Goal: Task Accomplishment & Management: Use online tool/utility

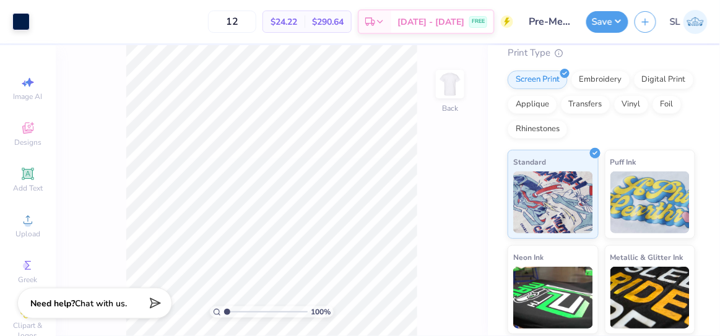
scroll to position [252, 0]
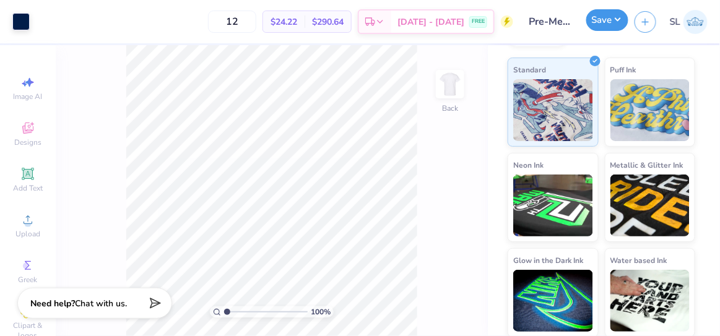
click at [603, 17] on button "Save" at bounding box center [607, 20] width 42 height 22
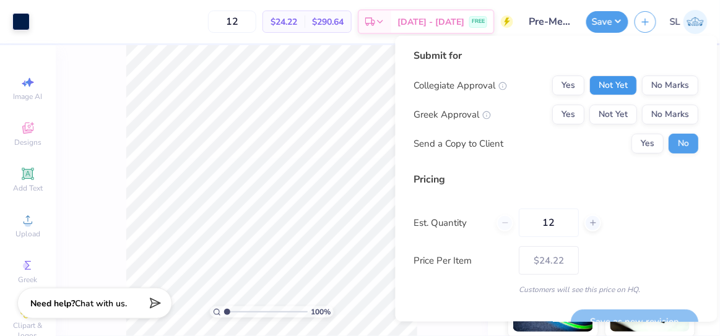
click at [602, 77] on button "Not Yet" at bounding box center [614, 86] width 48 height 20
click at [567, 91] on button "Yes" at bounding box center [569, 86] width 32 height 20
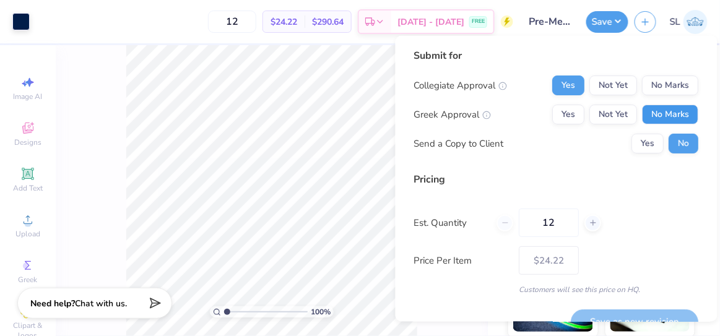
click at [657, 112] on button "No Marks" at bounding box center [670, 115] width 56 height 20
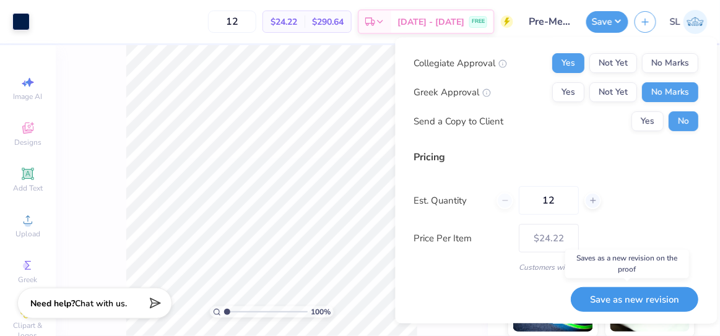
drag, startPoint x: 602, startPoint y: 295, endPoint x: 629, endPoint y: 291, distance: 27.5
click at [629, 291] on button "Save as new revision" at bounding box center [634, 299] width 127 height 25
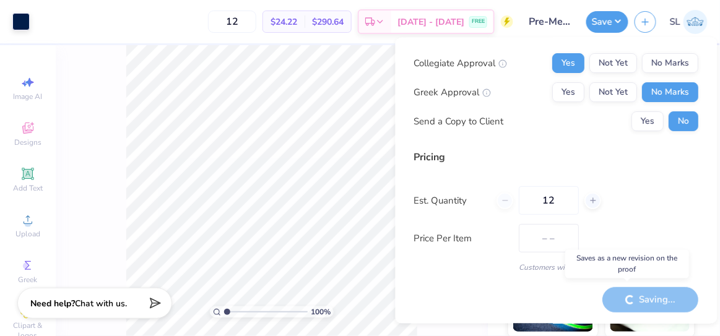
type input "$24.22"
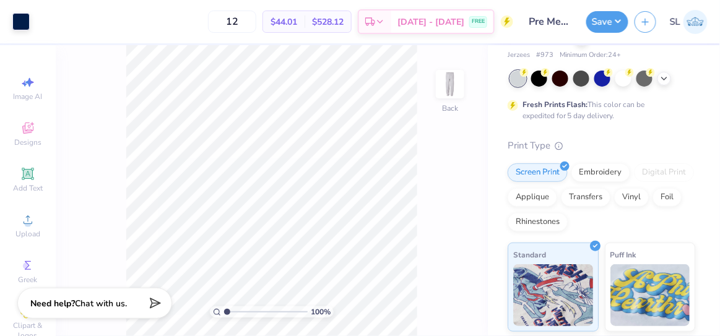
scroll to position [67, 0]
click at [605, 18] on button "Save" at bounding box center [607, 20] width 42 height 22
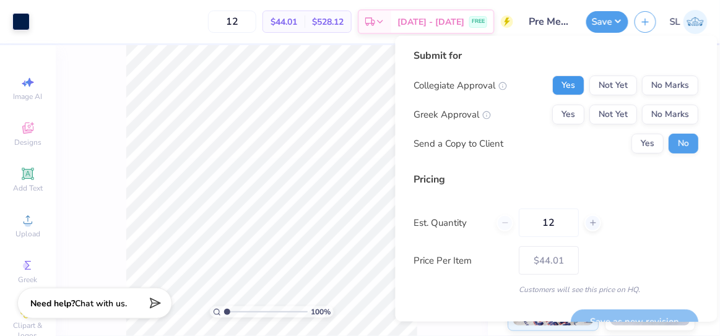
click at [555, 82] on button "Yes" at bounding box center [569, 86] width 32 height 20
click at [652, 112] on button "No Marks" at bounding box center [670, 115] width 56 height 20
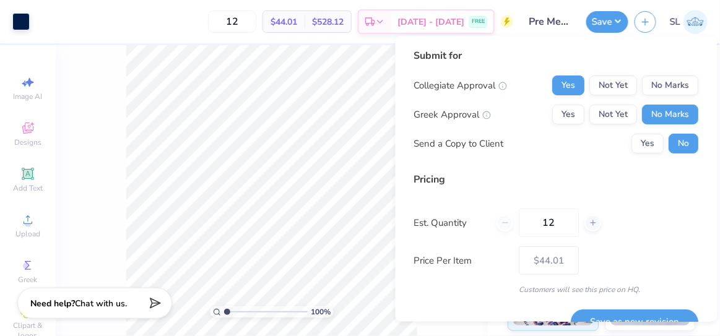
scroll to position [24, 0]
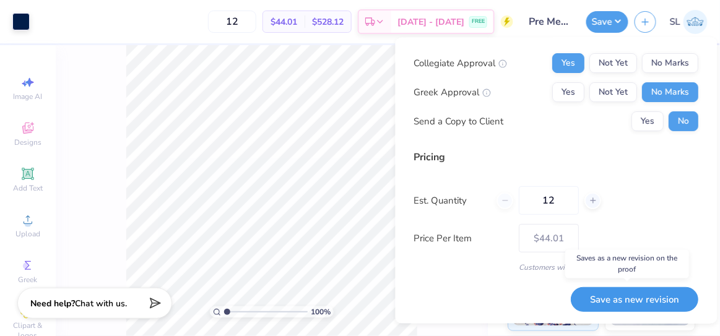
click at [605, 297] on button "Save as new revision" at bounding box center [634, 299] width 127 height 25
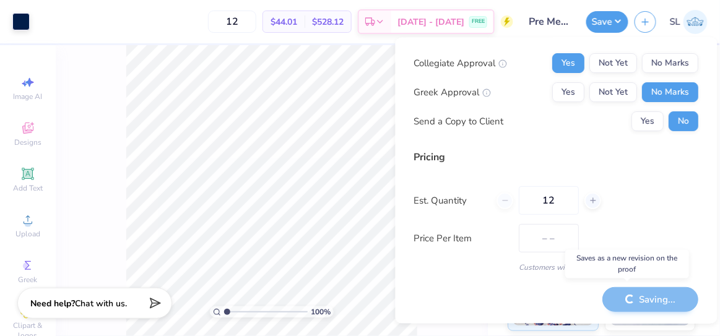
type input "$44.01"
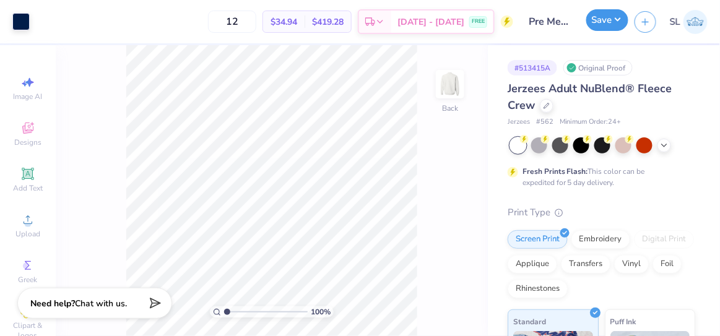
click at [615, 27] on button "Save" at bounding box center [607, 20] width 42 height 22
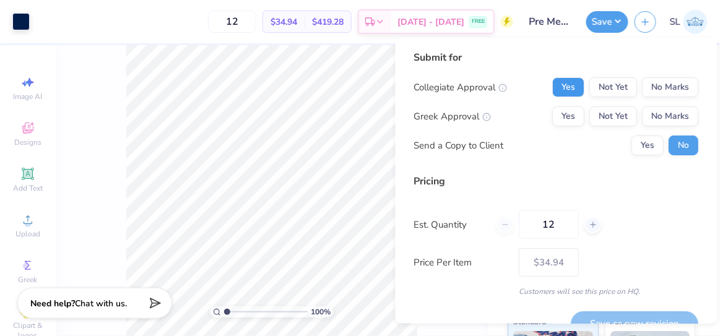
click at [567, 80] on button "Yes" at bounding box center [569, 87] width 32 height 20
click at [655, 118] on button "No Marks" at bounding box center [670, 116] width 56 height 20
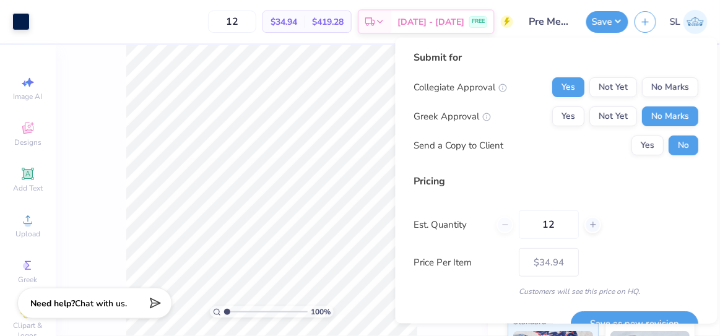
scroll to position [24, 0]
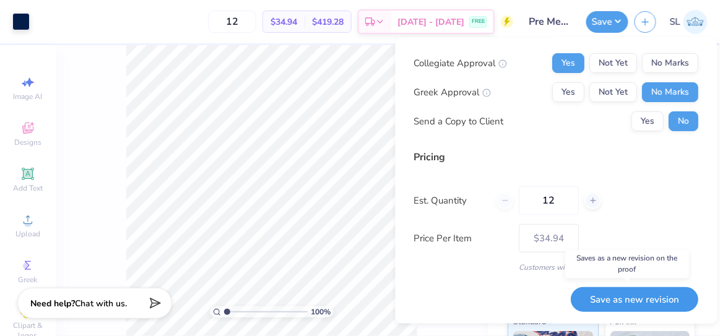
click at [622, 296] on button "Save as new revision" at bounding box center [634, 299] width 127 height 25
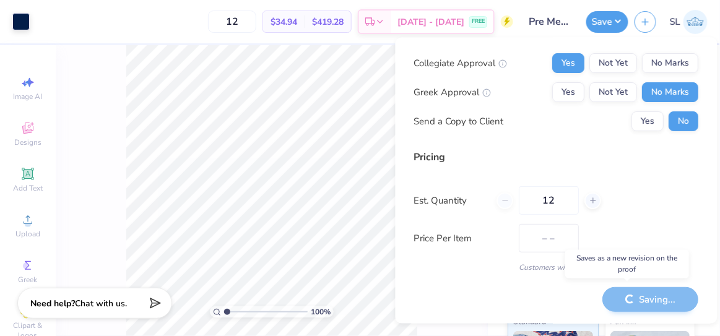
type input "$34.94"
